Goal: Find specific page/section: Find specific page/section

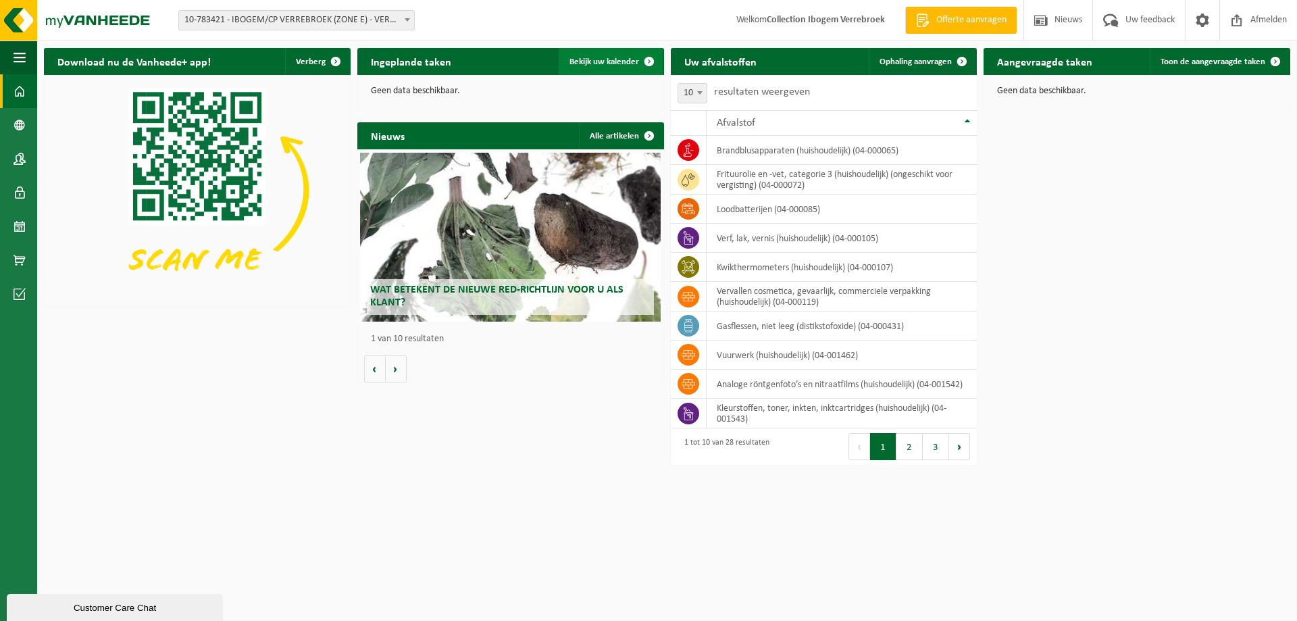
click at [598, 61] on span "Bekijk uw kalender" at bounding box center [605, 61] width 70 height 9
